Goal: Task Accomplishment & Management: Use online tool/utility

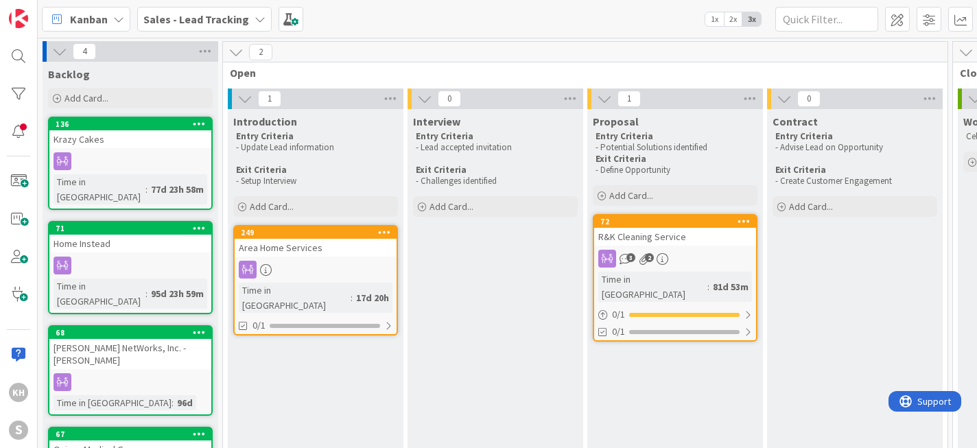
click at [254, 16] on icon at bounding box center [259, 19] width 11 height 11
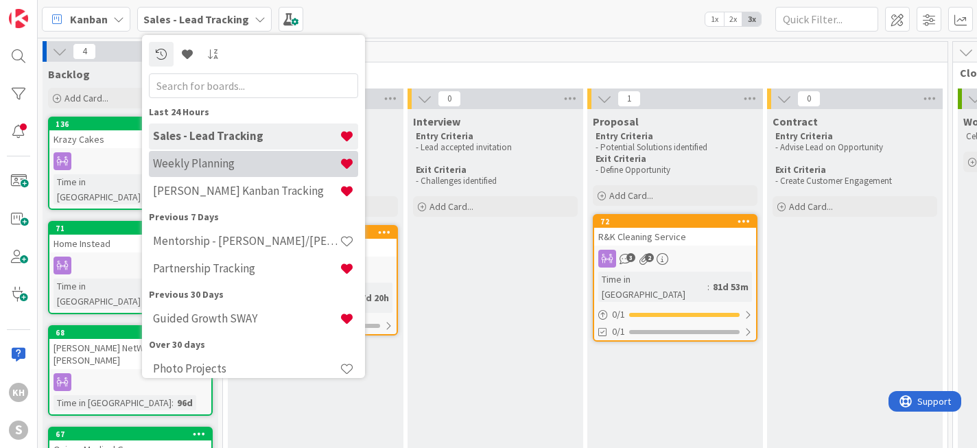
click at [213, 167] on h4 "Weekly Planning" at bounding box center [246, 163] width 187 height 14
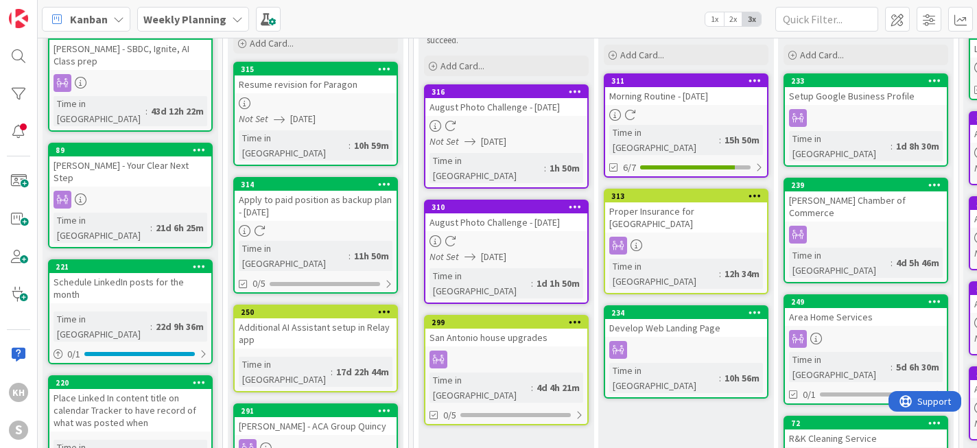
scroll to position [115, 0]
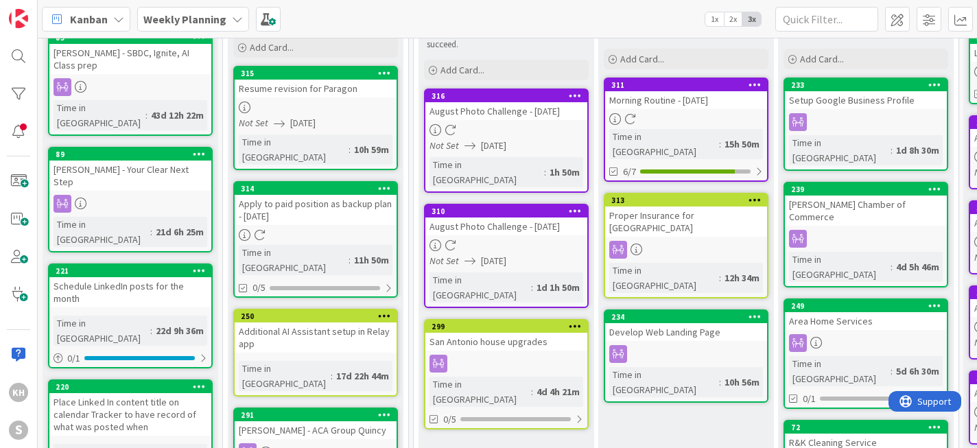
click at [726, 206] on div "Proper Insurance for [GEOGRAPHIC_DATA]" at bounding box center [686, 221] width 162 height 30
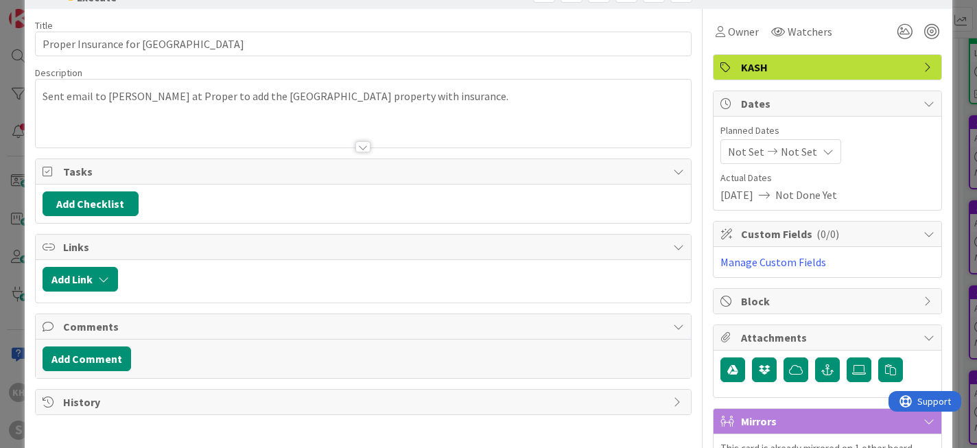
scroll to position [75, 0]
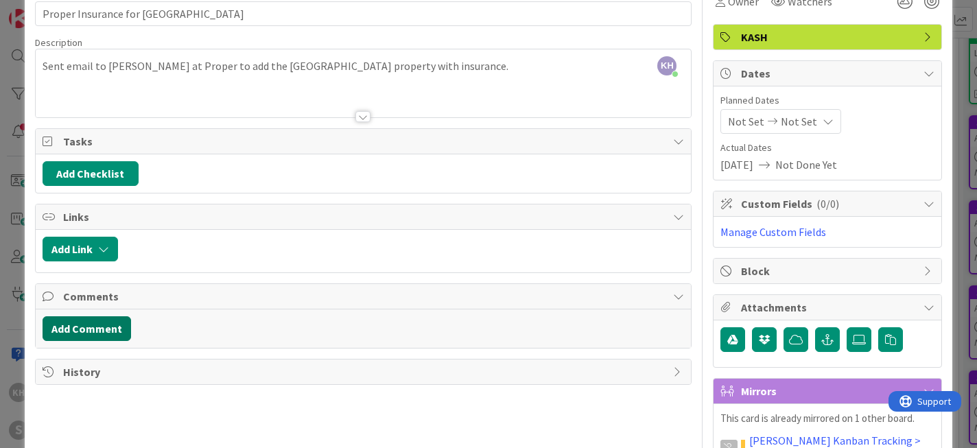
click at [104, 333] on button "Add Comment" at bounding box center [87, 328] width 88 height 25
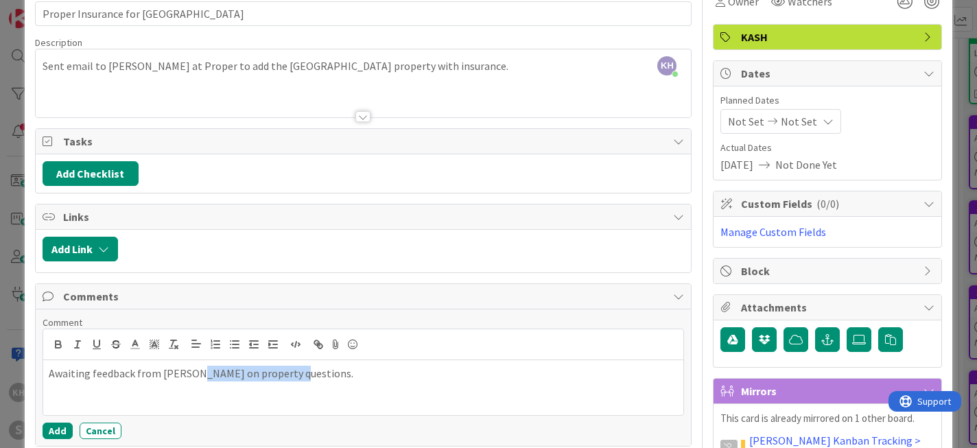
drag, startPoint x: 290, startPoint y: 374, endPoint x: 275, endPoint y: 375, distance: 15.1
click at [197, 377] on p "Awaiting feedback from [PERSON_NAME] on property questions." at bounding box center [364, 374] width 630 height 16
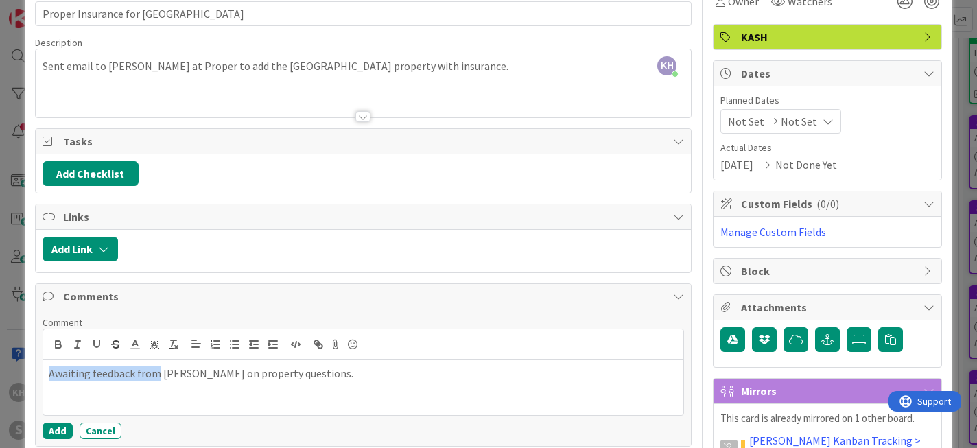
drag, startPoint x: 305, startPoint y: 375, endPoint x: 165, endPoint y: 374, distance: 139.2
click at [49, 370] on p "Awaiting feedback from [PERSON_NAME] on property questions." at bounding box center [364, 374] width 630 height 16
drag, startPoint x: 305, startPoint y: 377, endPoint x: 46, endPoint y: 372, distance: 258.6
click at [46, 372] on div "Awaiting feedback from [PERSON_NAME] on property questions." at bounding box center [363, 387] width 641 height 55
copy p "Awaiting feedback from [PERSON_NAME] on property questions."
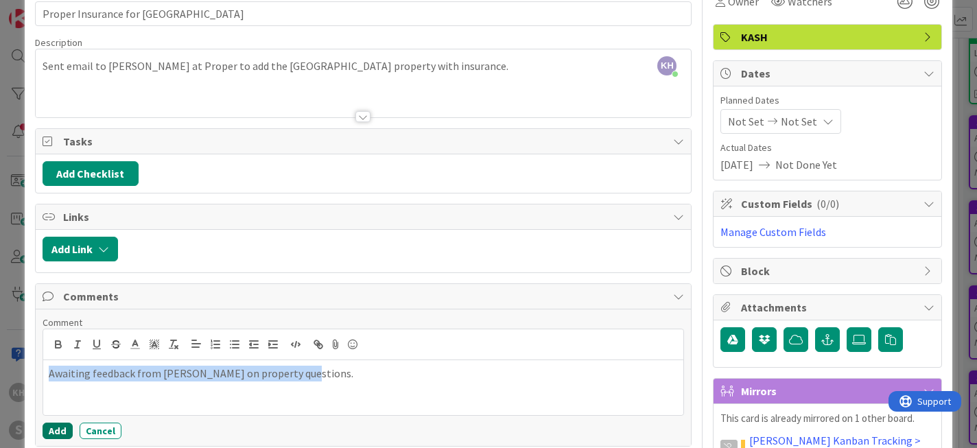
click at [61, 429] on button "Add" at bounding box center [58, 430] width 30 height 16
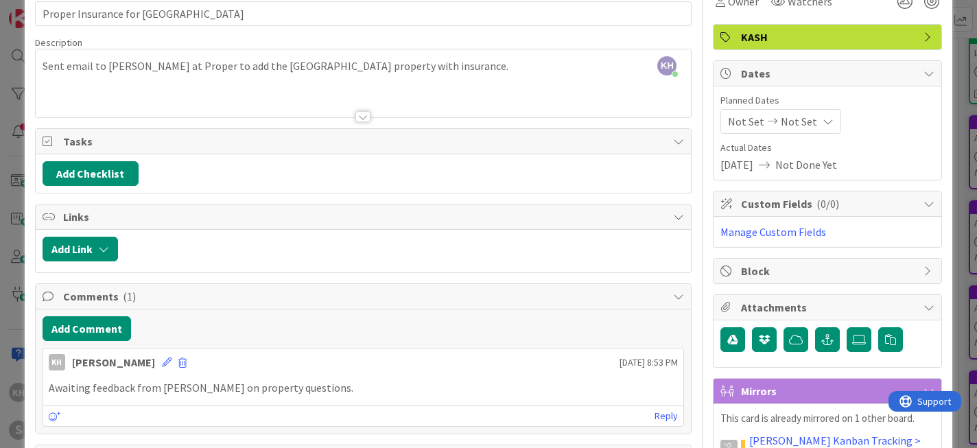
click at [923, 270] on icon at bounding box center [928, 270] width 11 height 11
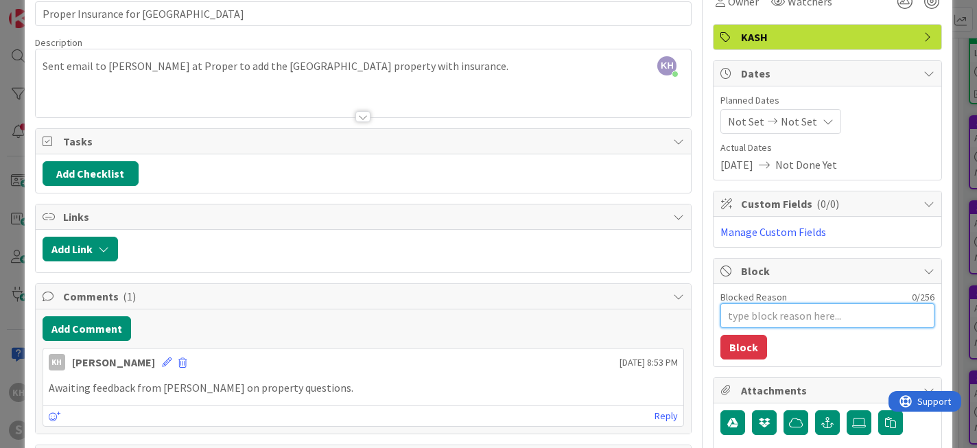
click at [839, 318] on textarea "Blocked Reason" at bounding box center [827, 315] width 214 height 25
paste textarea "Awaiting feedback from [PERSON_NAME] on property questions."
type textarea "x"
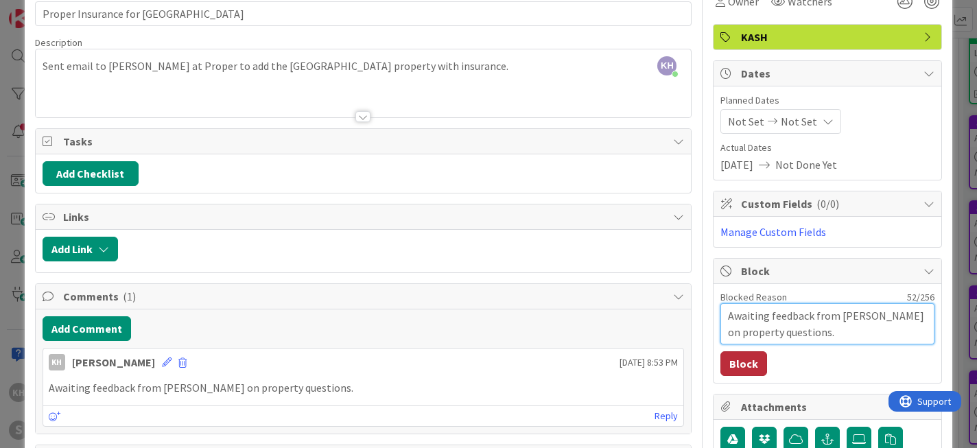
type textarea "Awaiting feedback from [PERSON_NAME] on property questions."
click at [738, 364] on button "Block" at bounding box center [743, 363] width 47 height 25
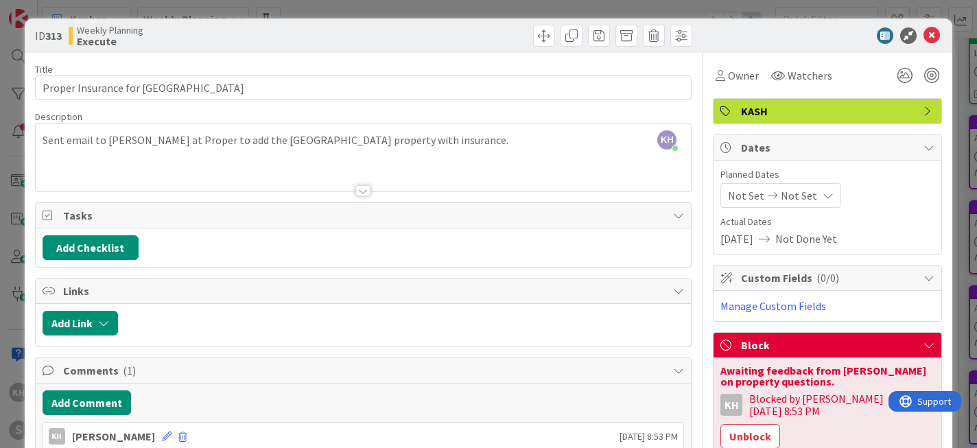
scroll to position [0, 0]
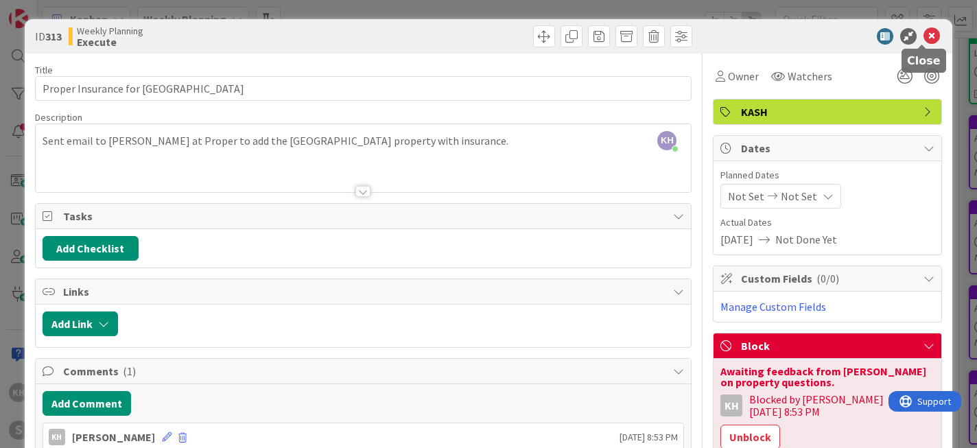
click at [924, 34] on icon at bounding box center [931, 36] width 16 height 16
